Goal: Transaction & Acquisition: Purchase product/service

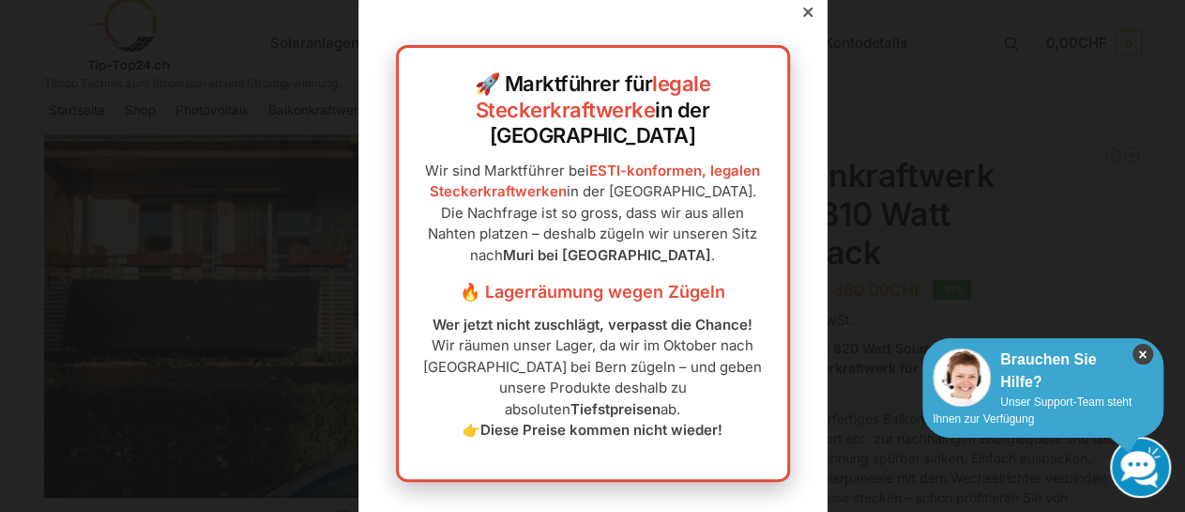
click at [1144, 354] on icon "×" at bounding box center [1143, 354] width 21 height 21
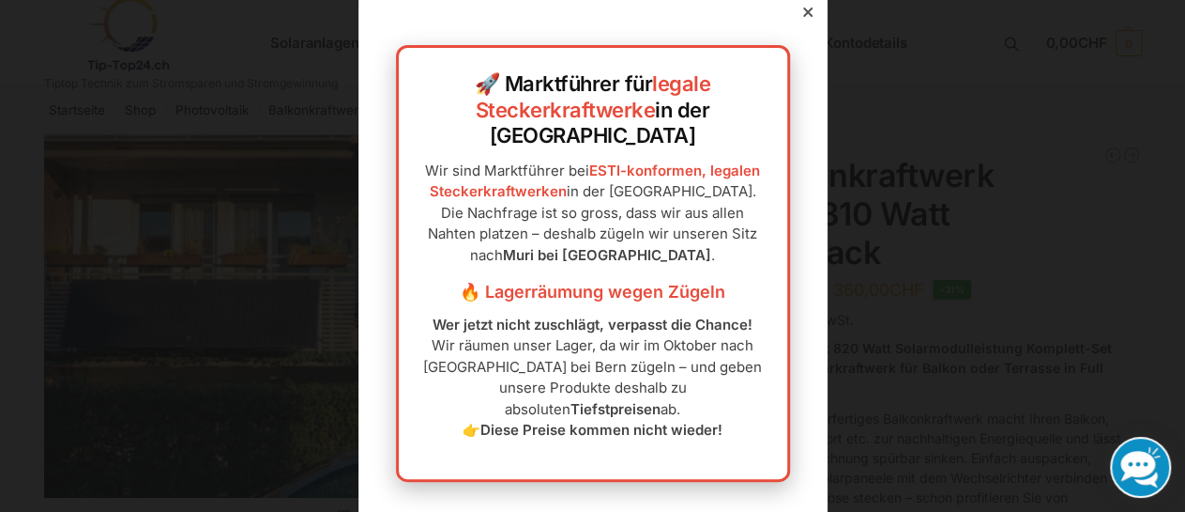
click at [802, 17] on icon at bounding box center [806, 12] width 9 height 9
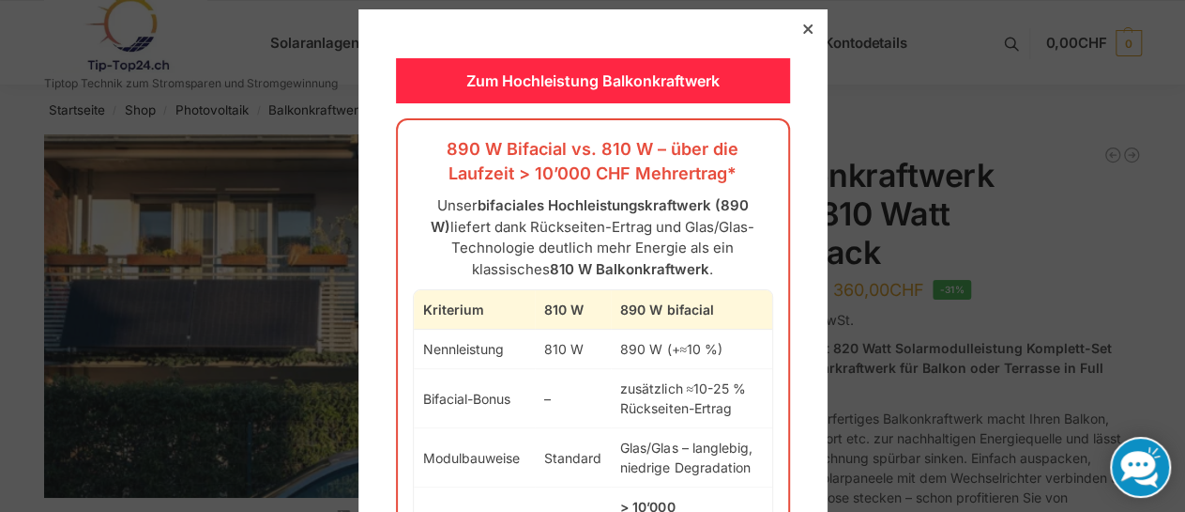
click at [802, 31] on icon at bounding box center [806, 28] width 9 height 9
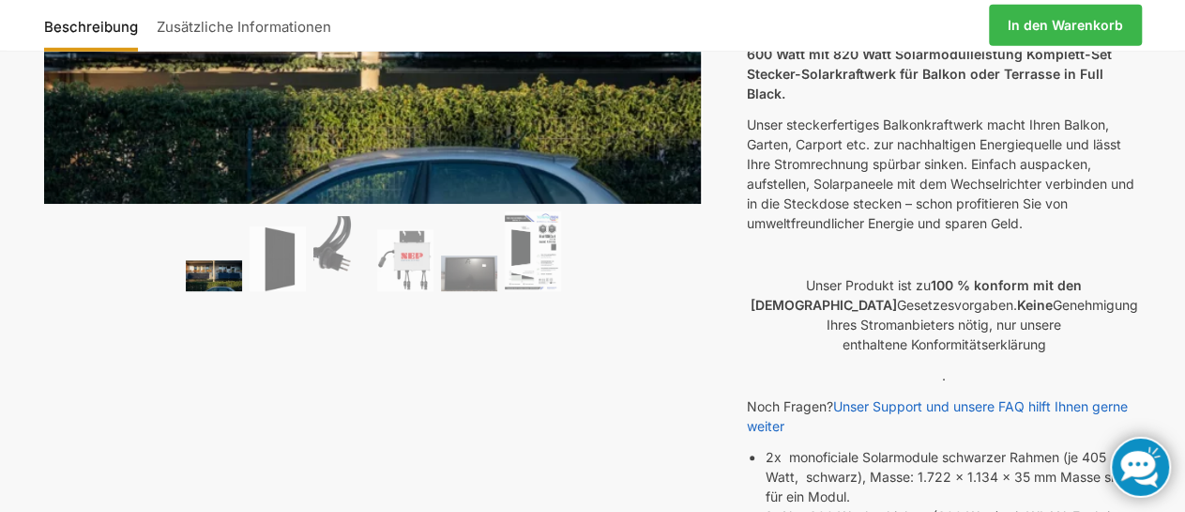
scroll to position [293, 0]
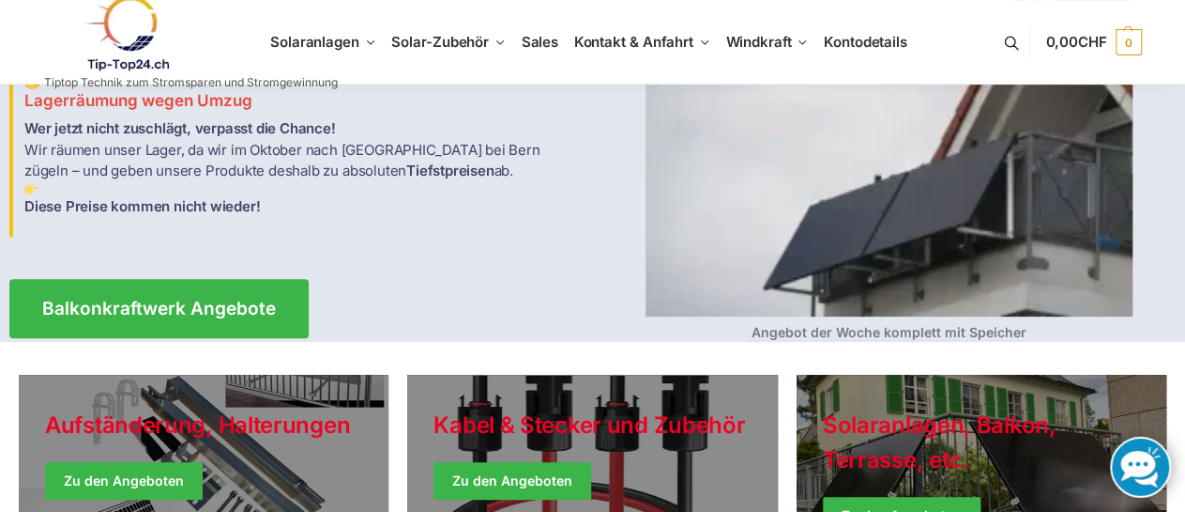
scroll to position [195, 0]
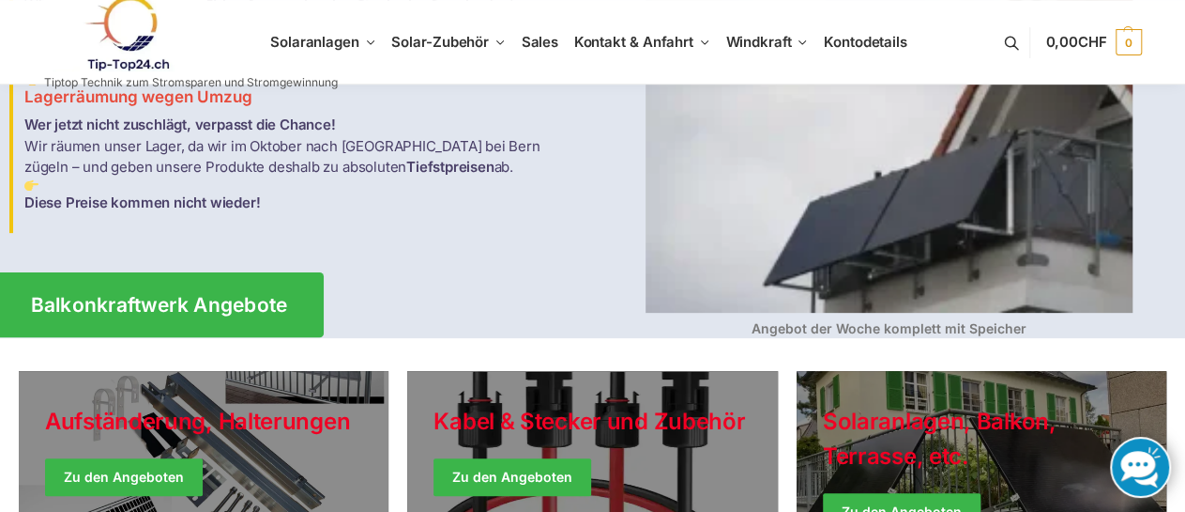
click at [194, 295] on span "Balkonkraftwerk Angebote" at bounding box center [159, 305] width 257 height 20
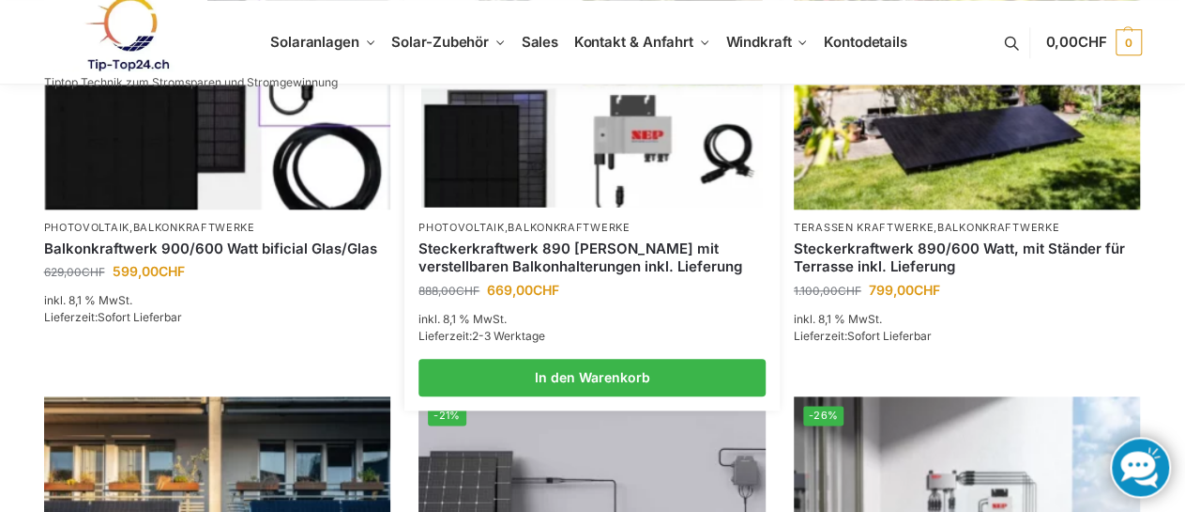
scroll to position [976, 0]
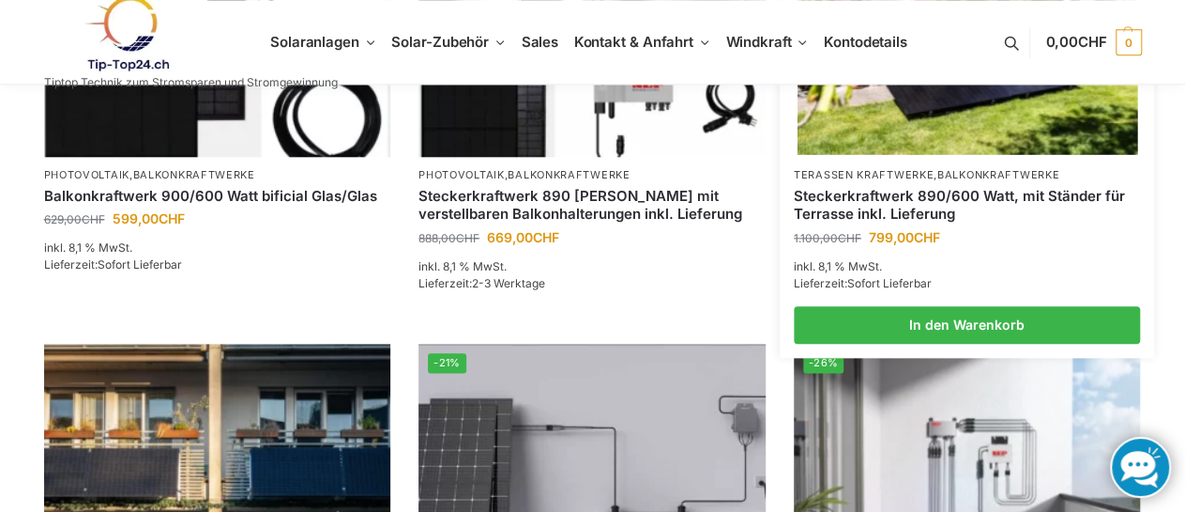
click at [898, 192] on link "Steckerkraftwerk 890/600 Watt, mit Ständer für Terrasse inkl. Lieferung" at bounding box center [967, 205] width 347 height 37
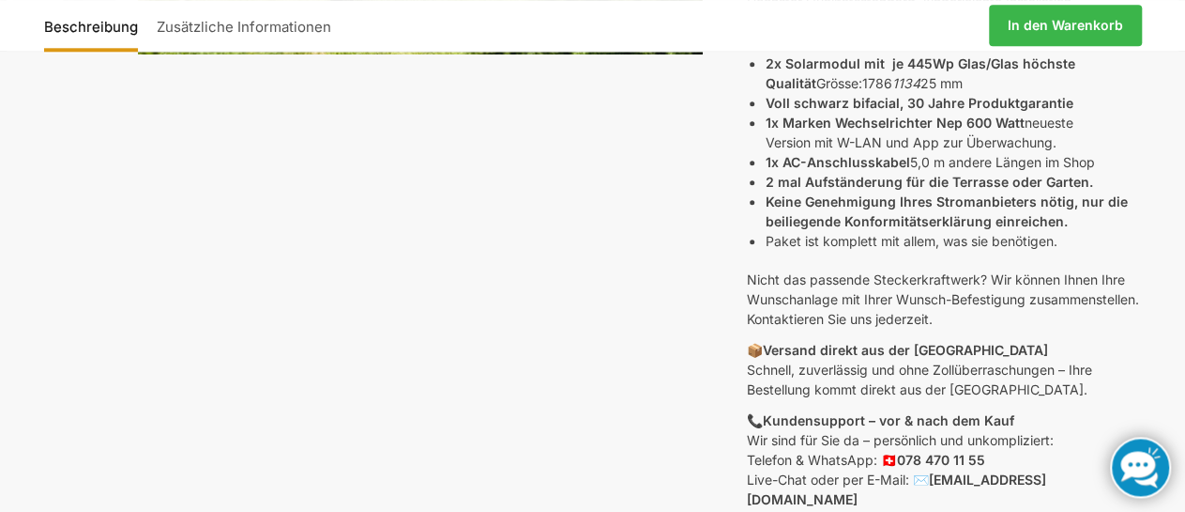
scroll to position [195, 0]
